Goal: Information Seeking & Learning: Learn about a topic

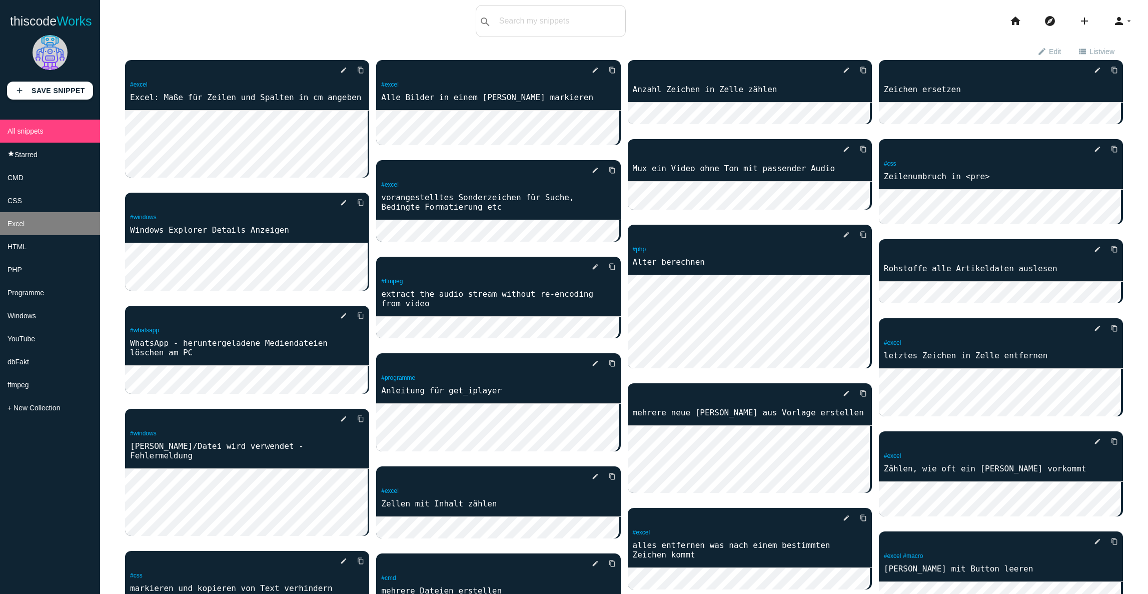
click at [19, 228] on span "Excel" at bounding box center [16, 224] width 17 height 8
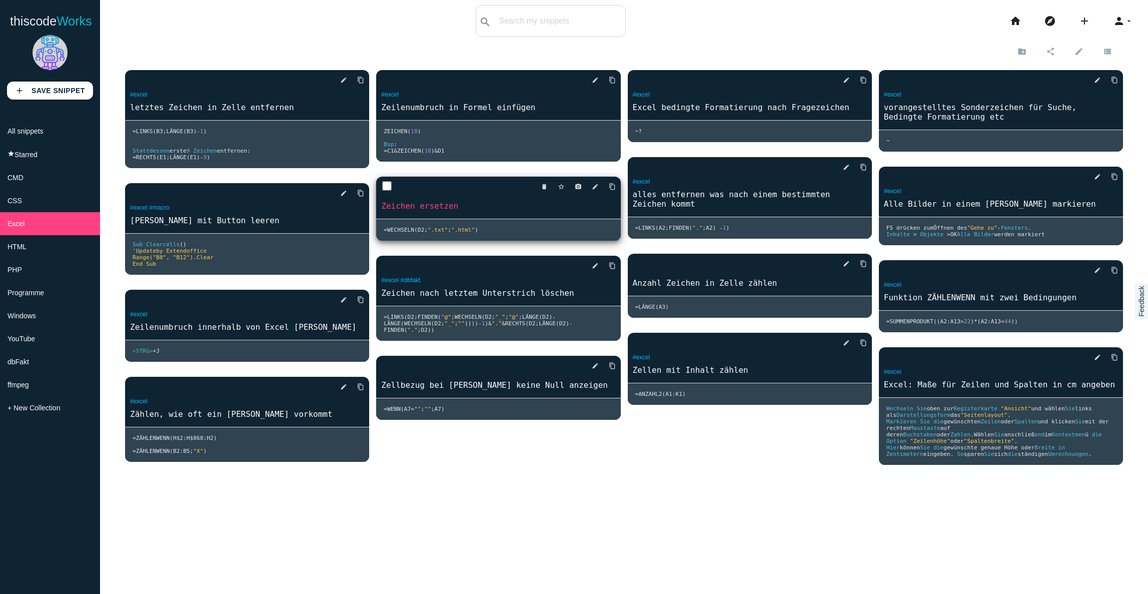
click at [440, 211] on link "Zeichen ersetzen" at bounding box center [498, 206] width 244 height 12
